Goal: Entertainment & Leisure: Consume media (video, audio)

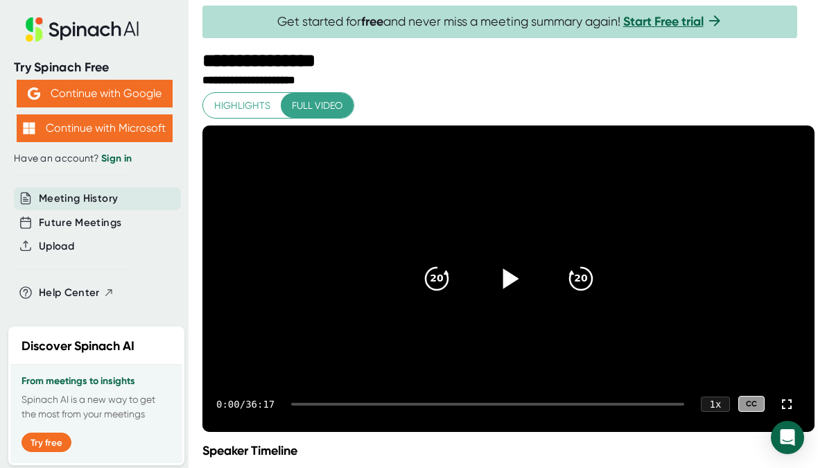
click at [505, 284] on icon at bounding box center [508, 278] width 35 height 35
click at [712, 412] on div "1 x" at bounding box center [715, 404] width 31 height 16
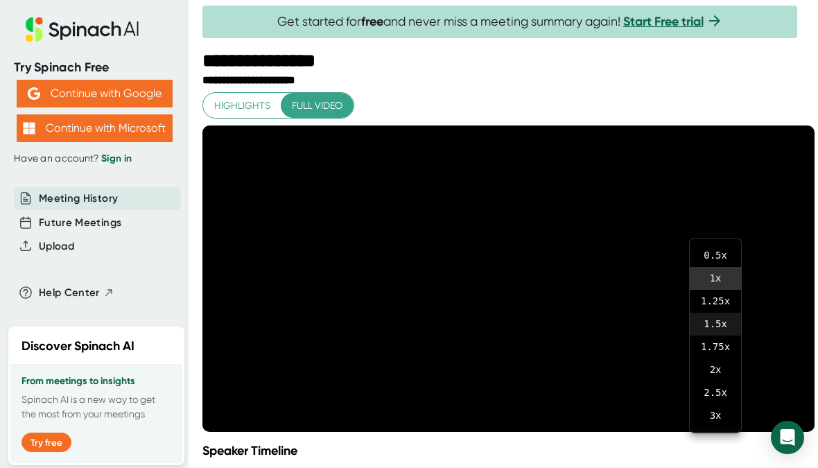
click at [717, 322] on li "1.5 x" at bounding box center [715, 324] width 51 height 23
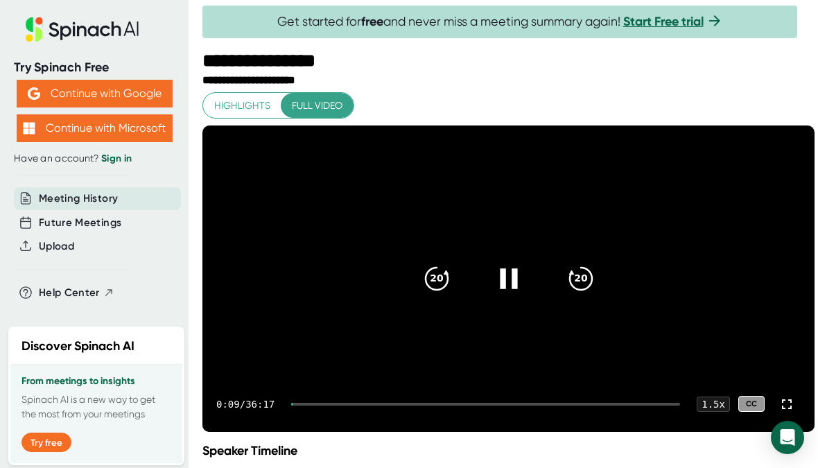
click at [631, 373] on video at bounding box center [508, 278] width 612 height 306
click at [575, 290] on icon "20" at bounding box center [580, 278] width 35 height 35
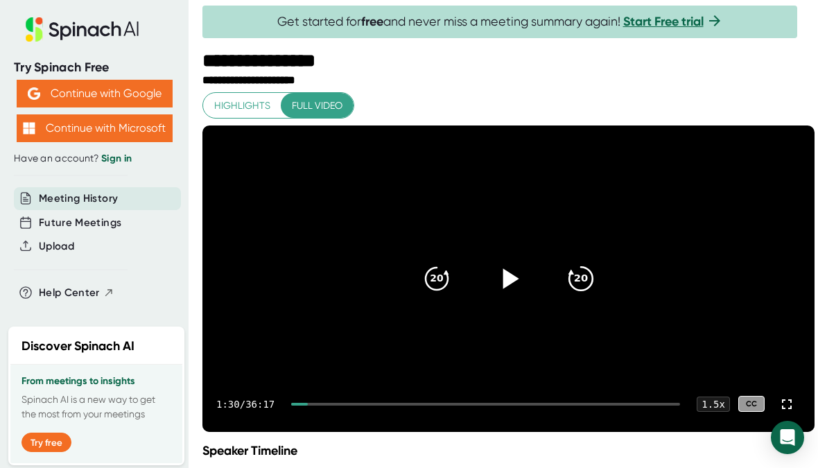
click at [575, 290] on icon "20" at bounding box center [580, 278] width 35 height 35
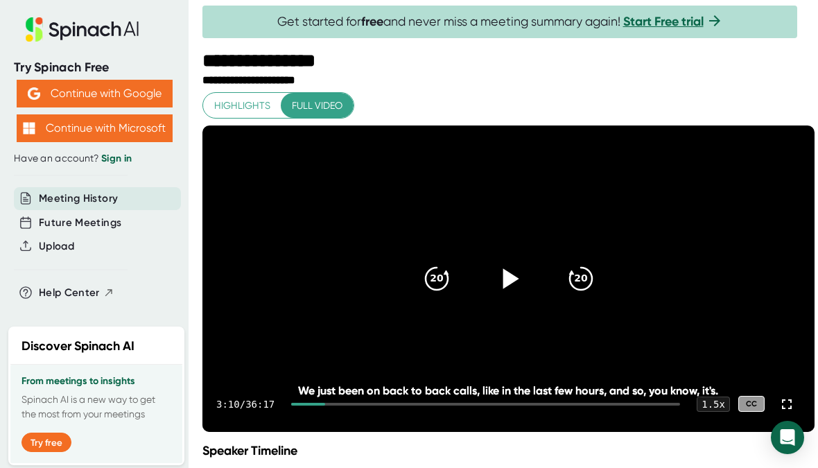
click at [509, 288] on icon at bounding box center [511, 278] width 16 height 20
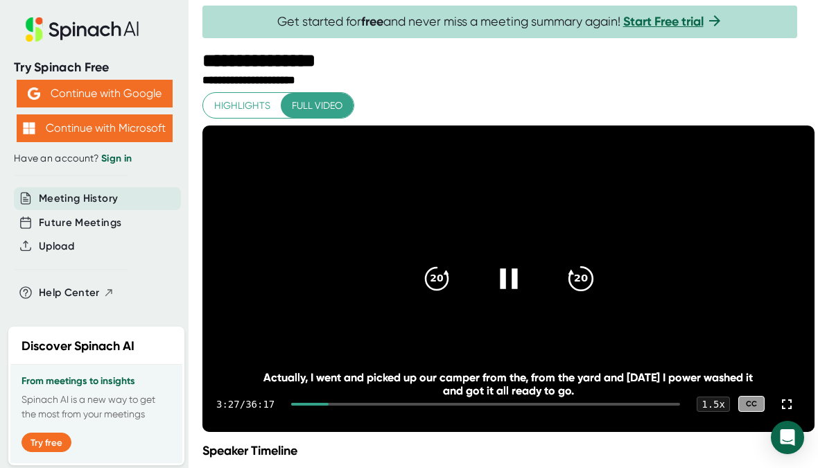
click at [579, 290] on icon "20" at bounding box center [580, 278] width 35 height 35
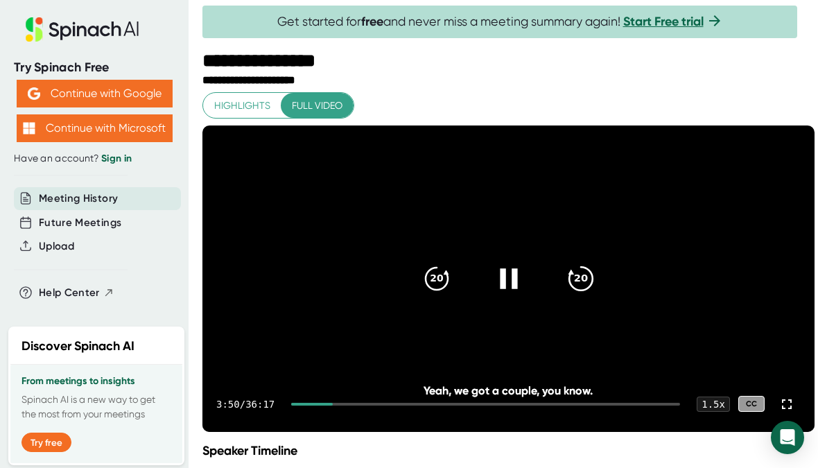
click at [577, 296] on icon "20" at bounding box center [580, 278] width 35 height 35
click at [585, 296] on icon "20" at bounding box center [580, 278] width 35 height 35
click at [714, 412] on div "1.5 x" at bounding box center [713, 404] width 35 height 16
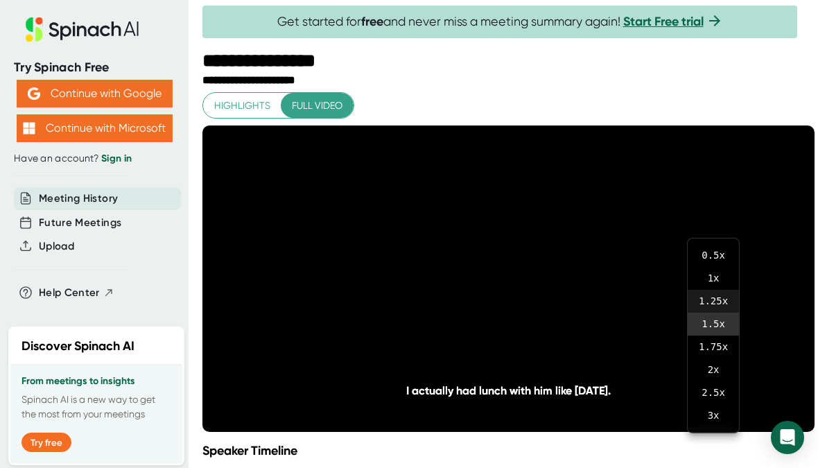
click at [730, 301] on li "1.25 x" at bounding box center [713, 301] width 51 height 23
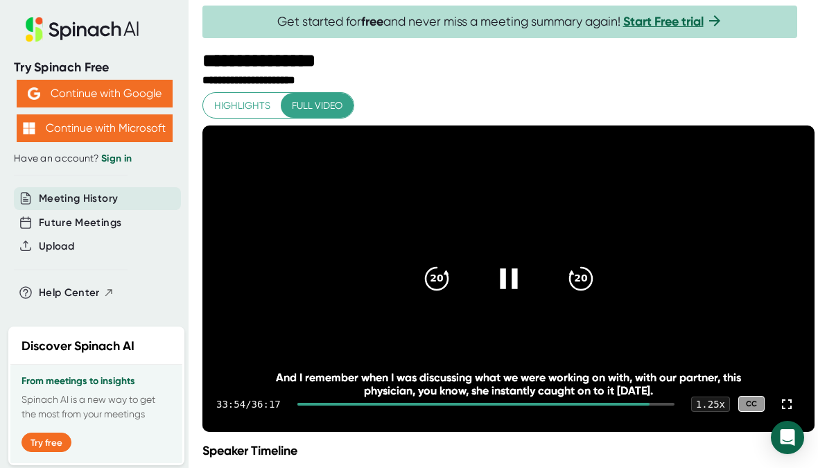
click at [512, 288] on icon at bounding box center [508, 278] width 17 height 20
click at [514, 296] on icon at bounding box center [508, 278] width 35 height 35
click at [507, 285] on icon at bounding box center [508, 278] width 35 height 35
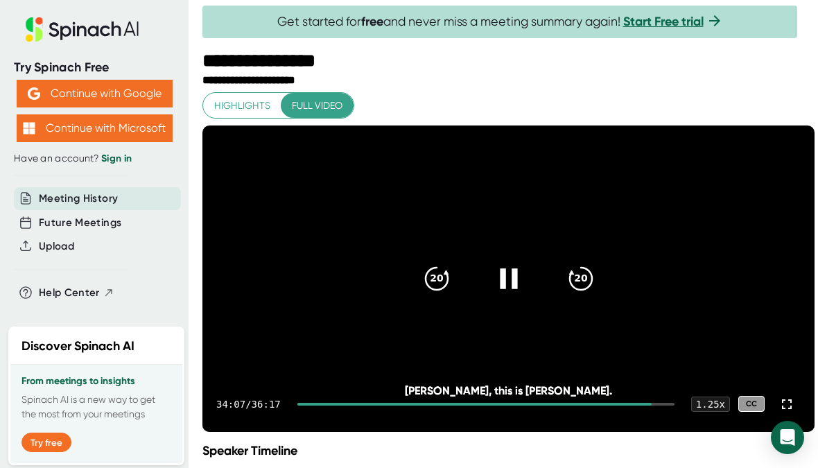
click at [509, 296] on icon at bounding box center [508, 278] width 35 height 35
click at [511, 296] on icon at bounding box center [508, 278] width 35 height 35
